Goal: Use online tool/utility: Use online tool/utility

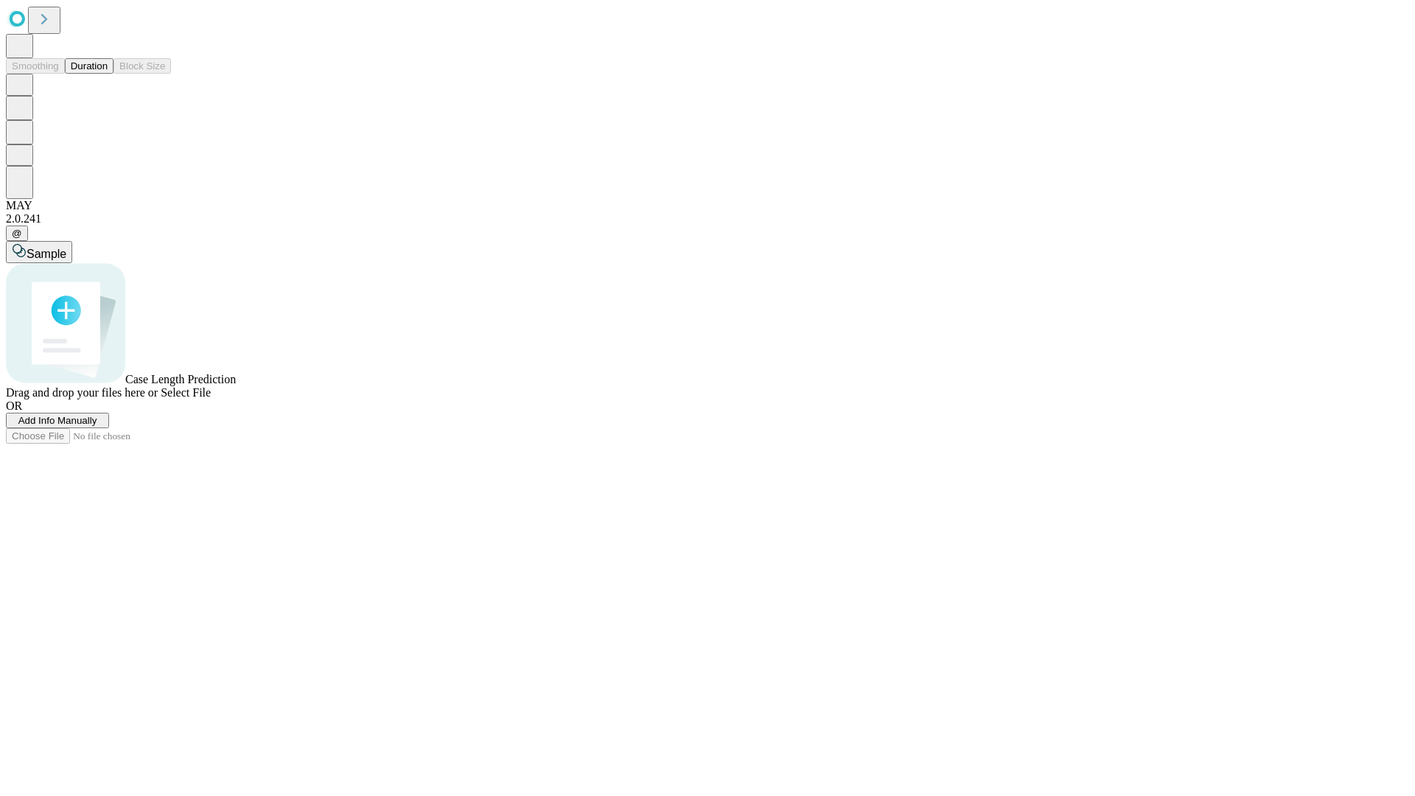
click at [108, 74] on button "Duration" at bounding box center [89, 65] width 49 height 15
click at [211, 399] on span "Select File" at bounding box center [186, 392] width 50 height 13
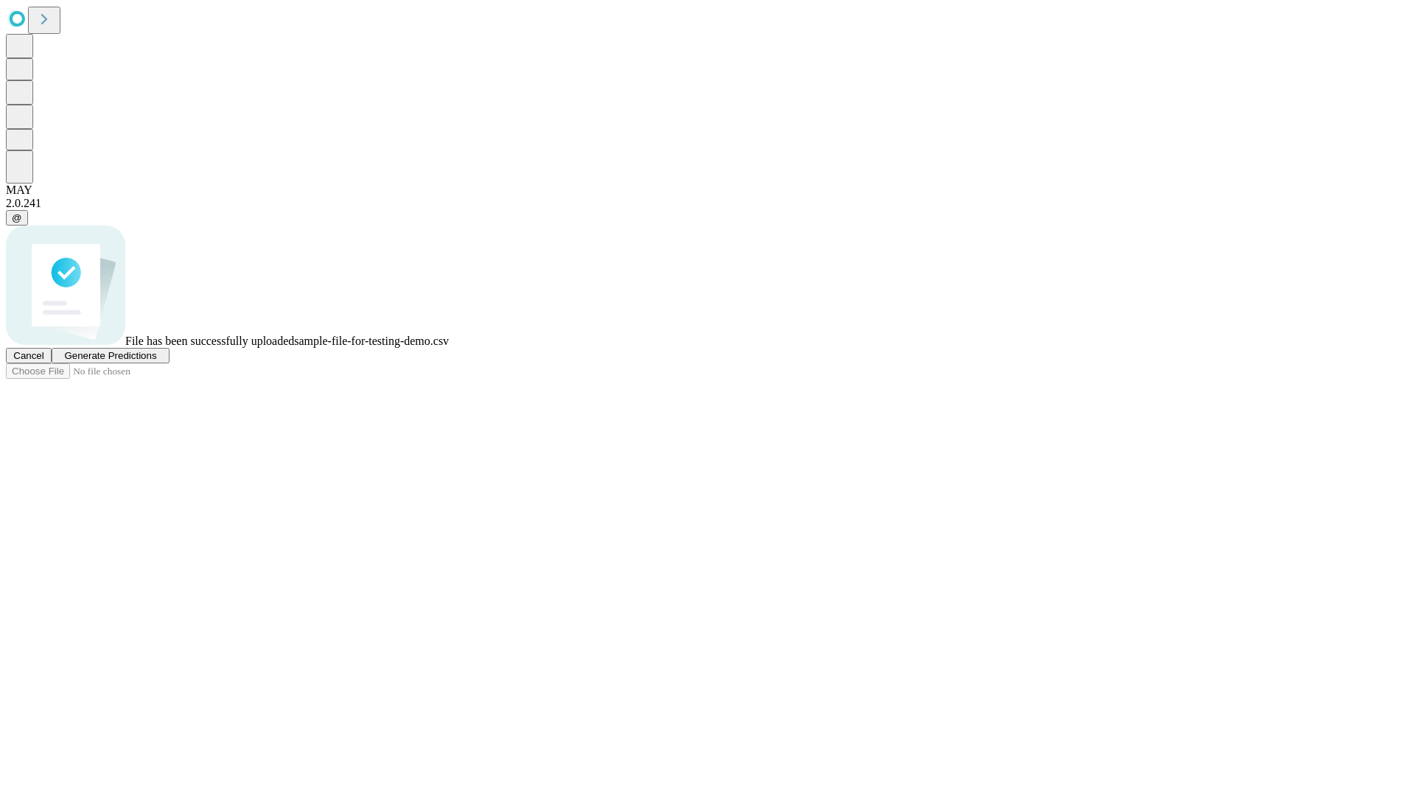
click at [156, 361] on span "Generate Predictions" at bounding box center [110, 355] width 92 height 11
